Goal: Find specific page/section: Find specific page/section

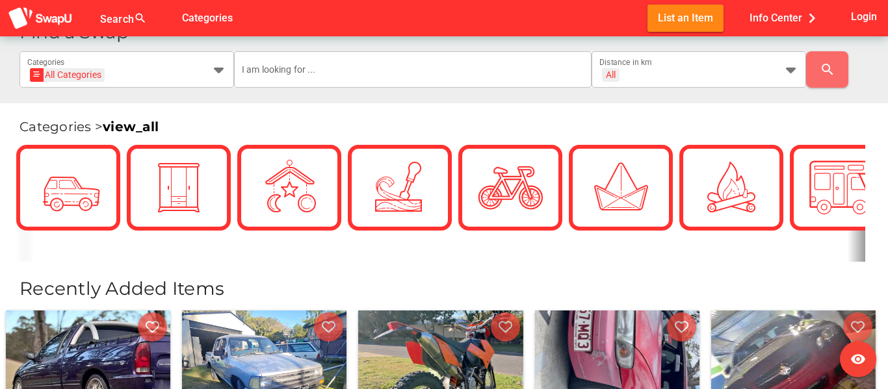
scroll to position [185, 0]
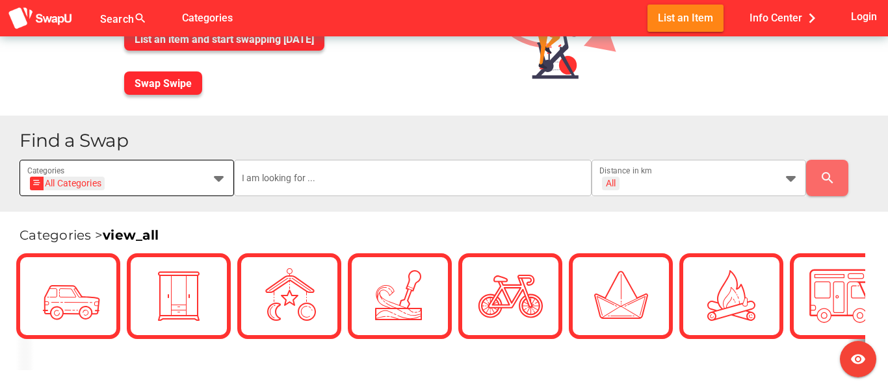
click at [216, 176] on icon at bounding box center [219, 178] width 16 height 16
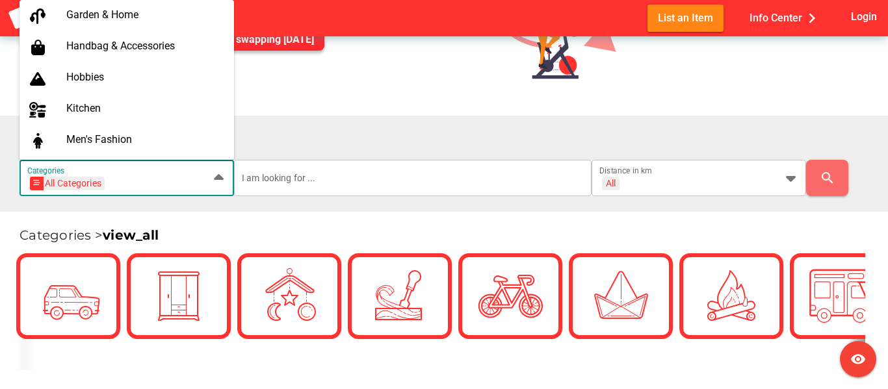
scroll to position [561, 0]
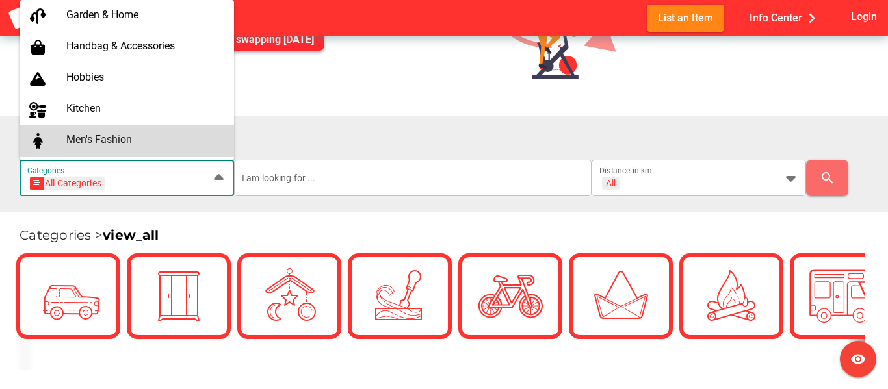
click at [109, 138] on div "Men's Fashion" at bounding box center [144, 139] width 157 height 12
type input "Men's Fashion"
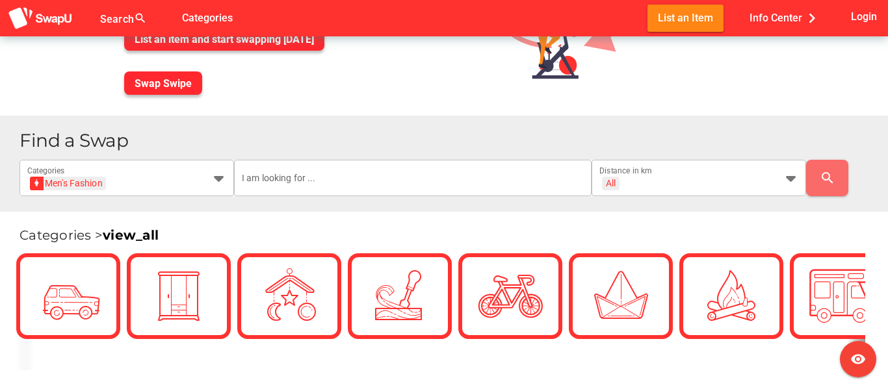
scroll to position [0, 0]
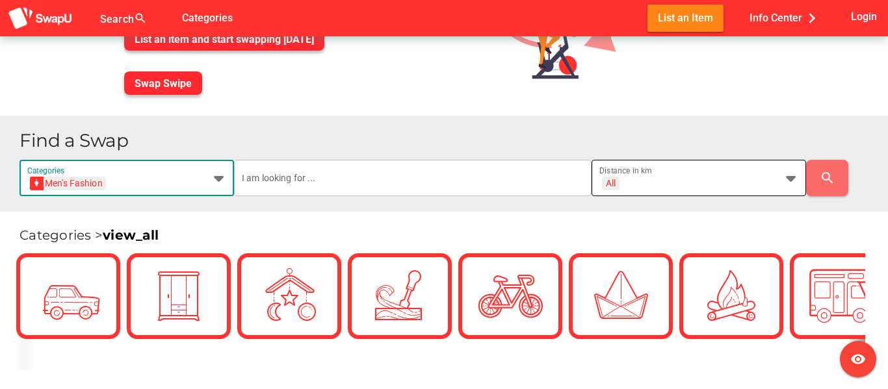
click at [716, 179] on div "All + All" at bounding box center [687, 186] width 176 height 21
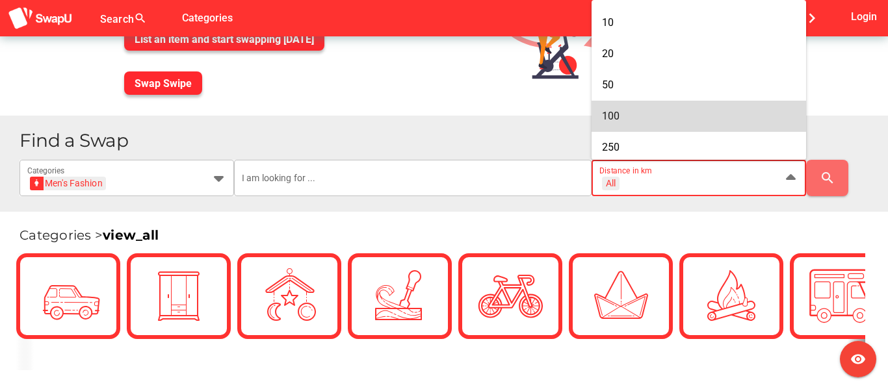
scroll to position [121, 0]
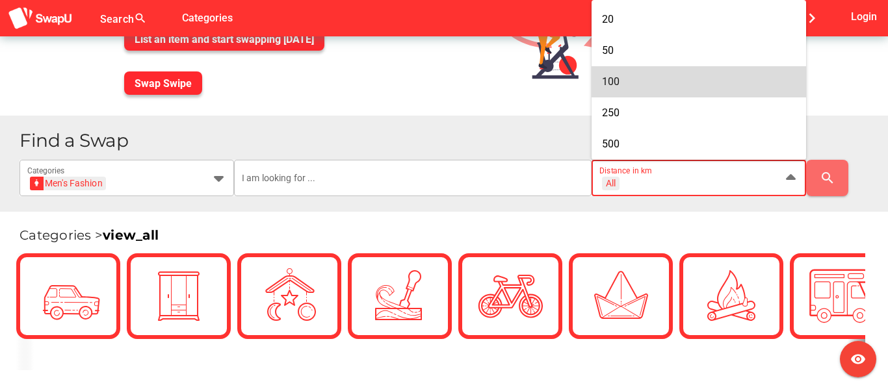
click at [661, 83] on div "100" at bounding box center [699, 81] width 194 height 12
type input "+ 100 km"
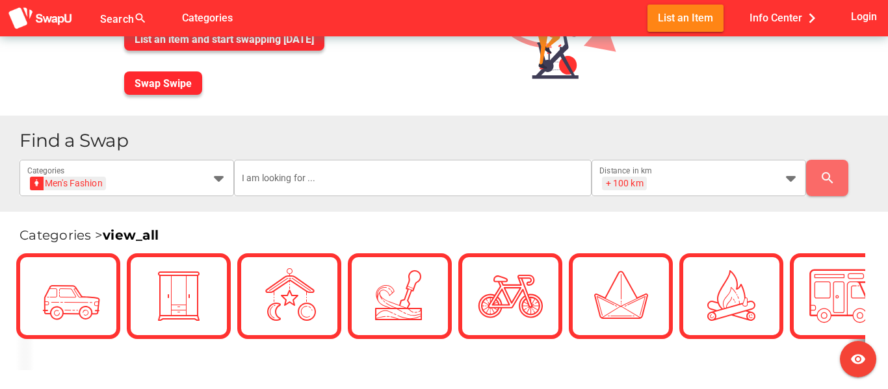
scroll to position [76, 0]
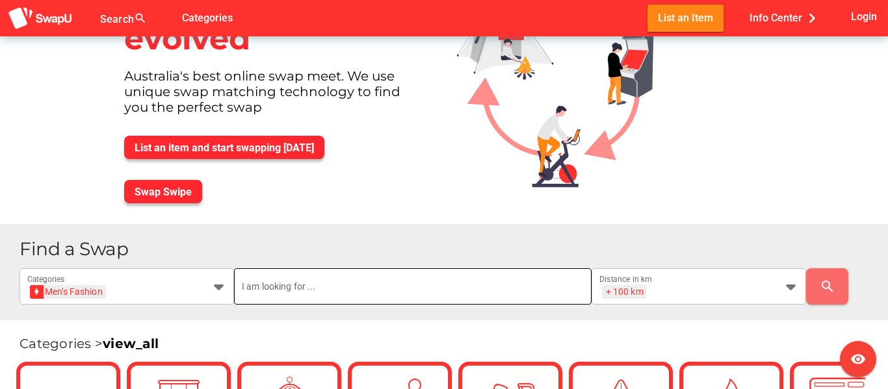
click at [333, 293] on input "text" at bounding box center [413, 287] width 342 height 36
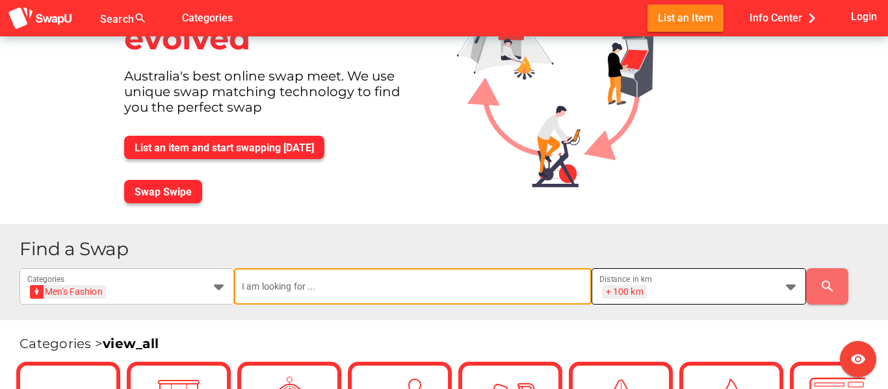
click at [690, 289] on div "+ 100 km + 100 km" at bounding box center [687, 294] width 176 height 21
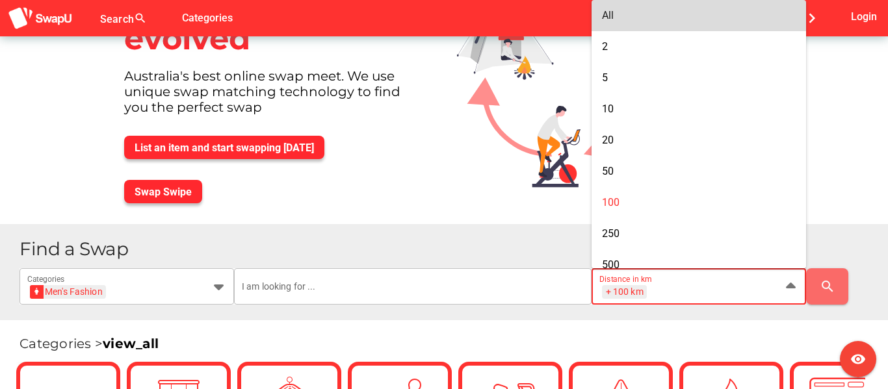
click at [635, 20] on div "All" at bounding box center [699, 15] width 194 height 12
type input "+ All km"
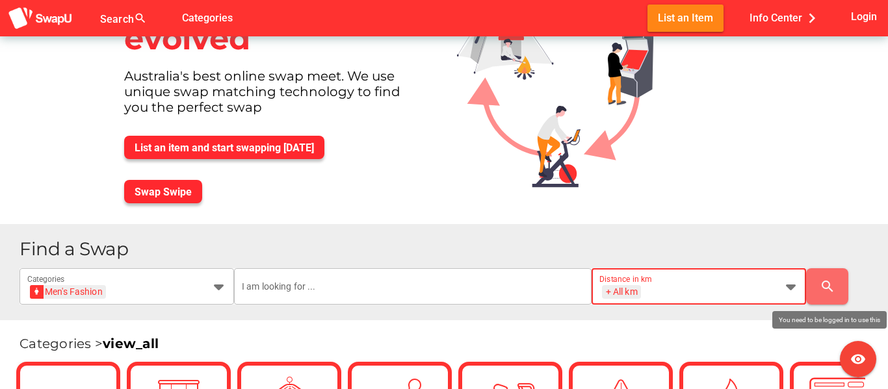
scroll to position [0, 0]
